Goal: Task Accomplishment & Management: Manage account settings

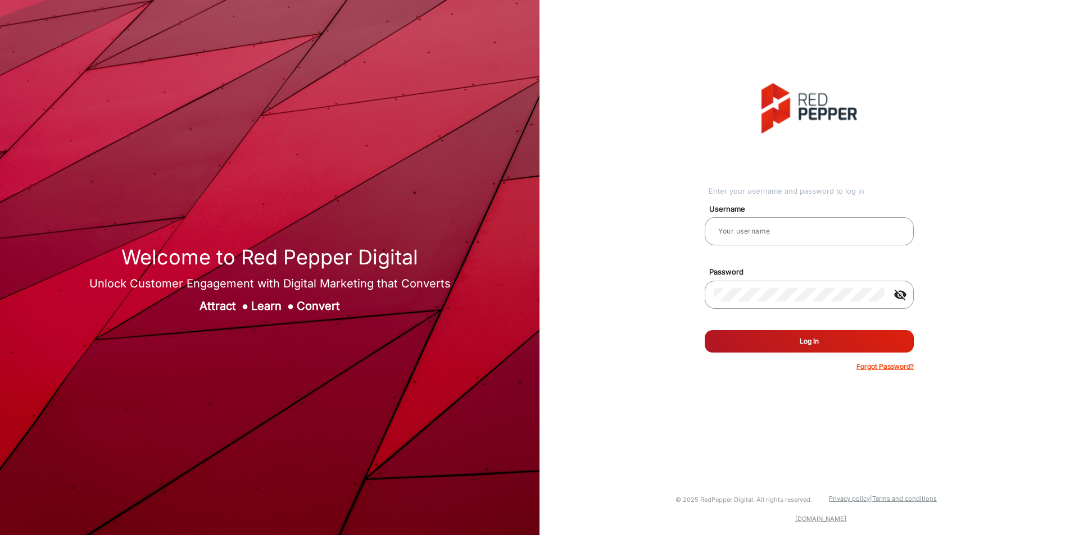
type input "[PERSON_NAME]"
click at [843, 344] on button "Log In" at bounding box center [809, 341] width 209 height 22
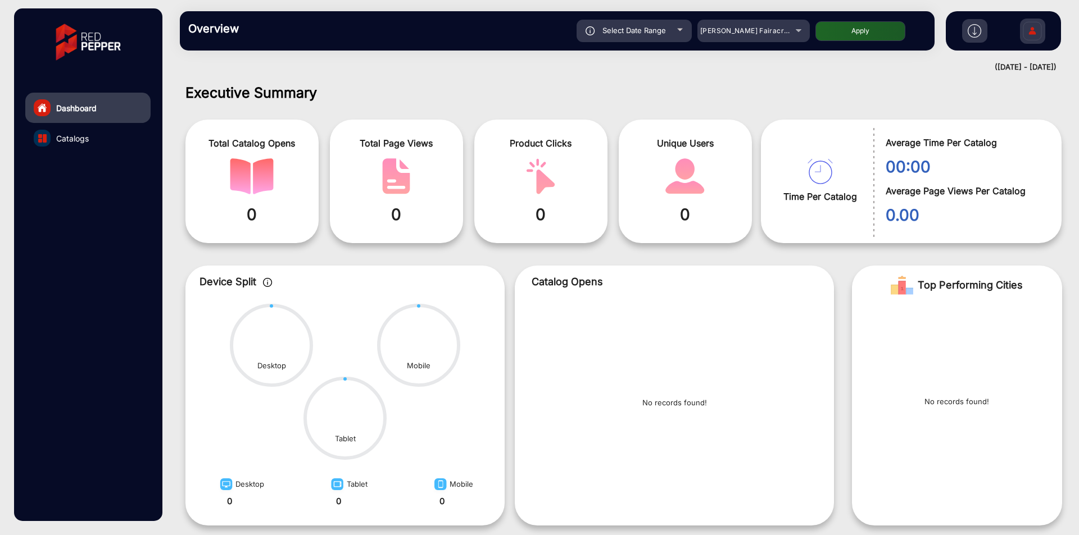
scroll to position [8, 0]
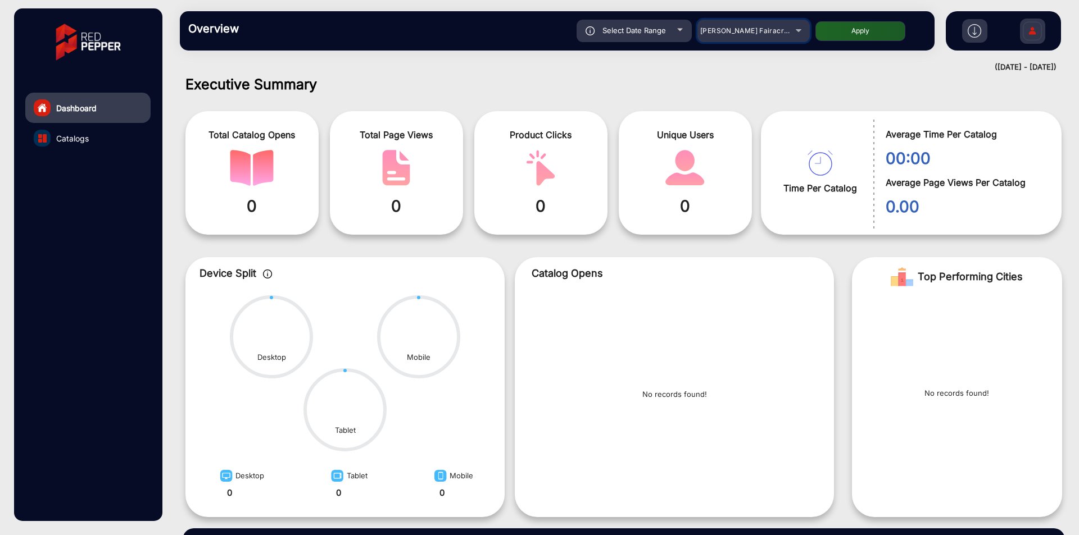
click at [755, 31] on span "[PERSON_NAME] Fairacre Farms" at bounding box center [755, 30] width 111 height 8
